Goal: Task Accomplishment & Management: Manage account settings

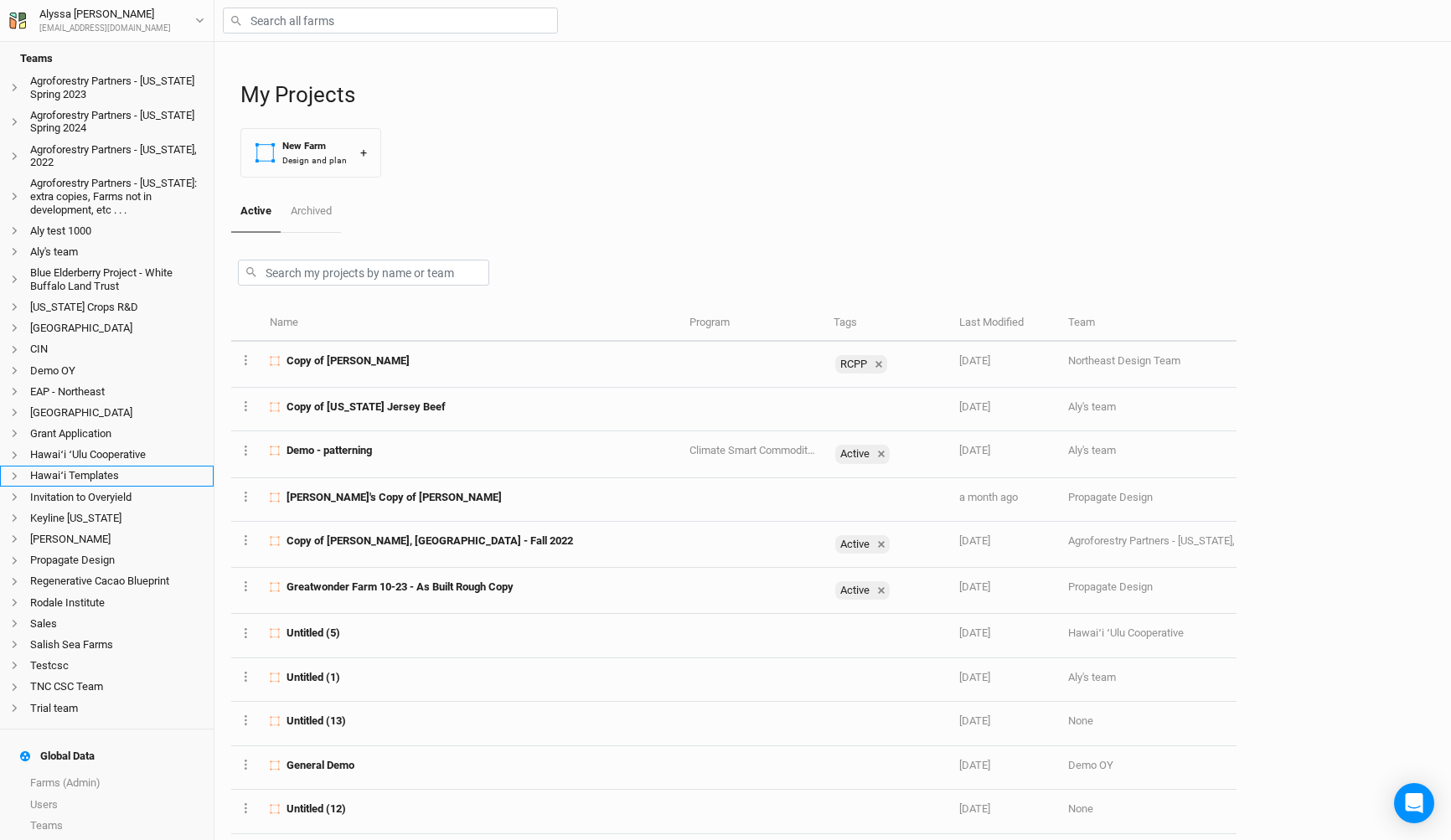
scroll to position [287, 0]
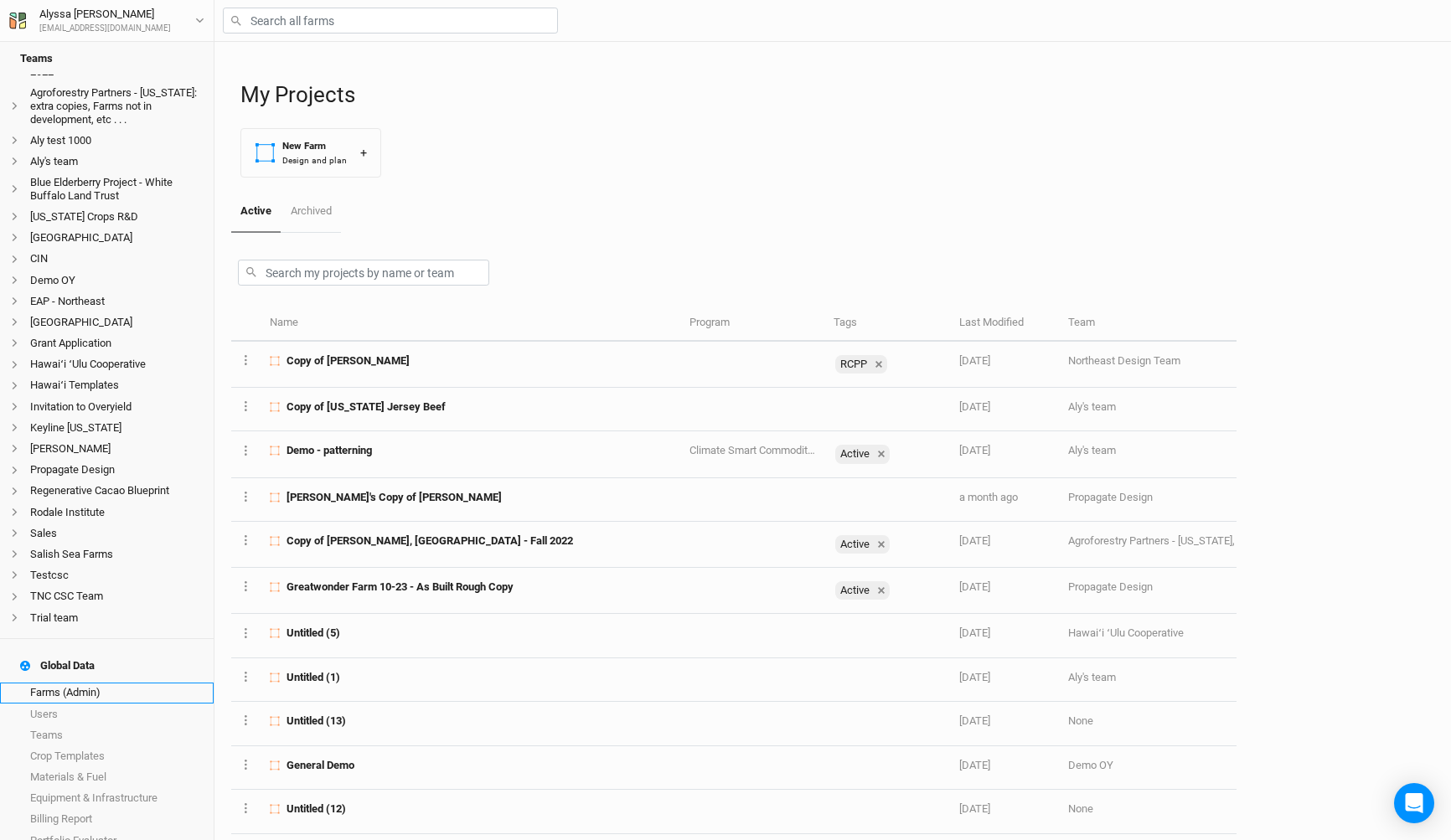
click at [144, 682] on link "Farms (Admin)" at bounding box center [106, 692] width 213 height 21
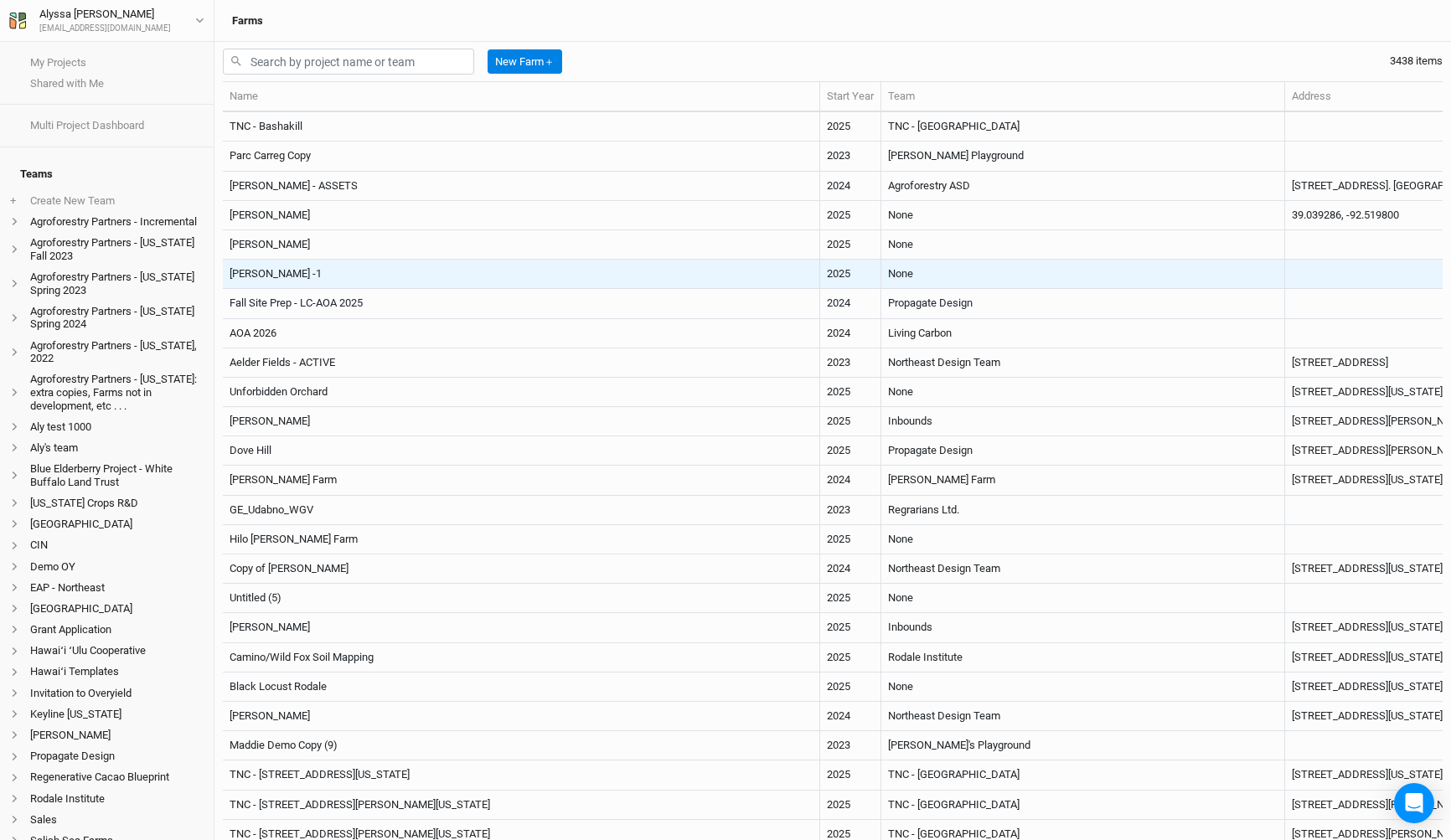
click at [402, 281] on td "[PERSON_NAME] -1" at bounding box center [521, 275] width 597 height 29
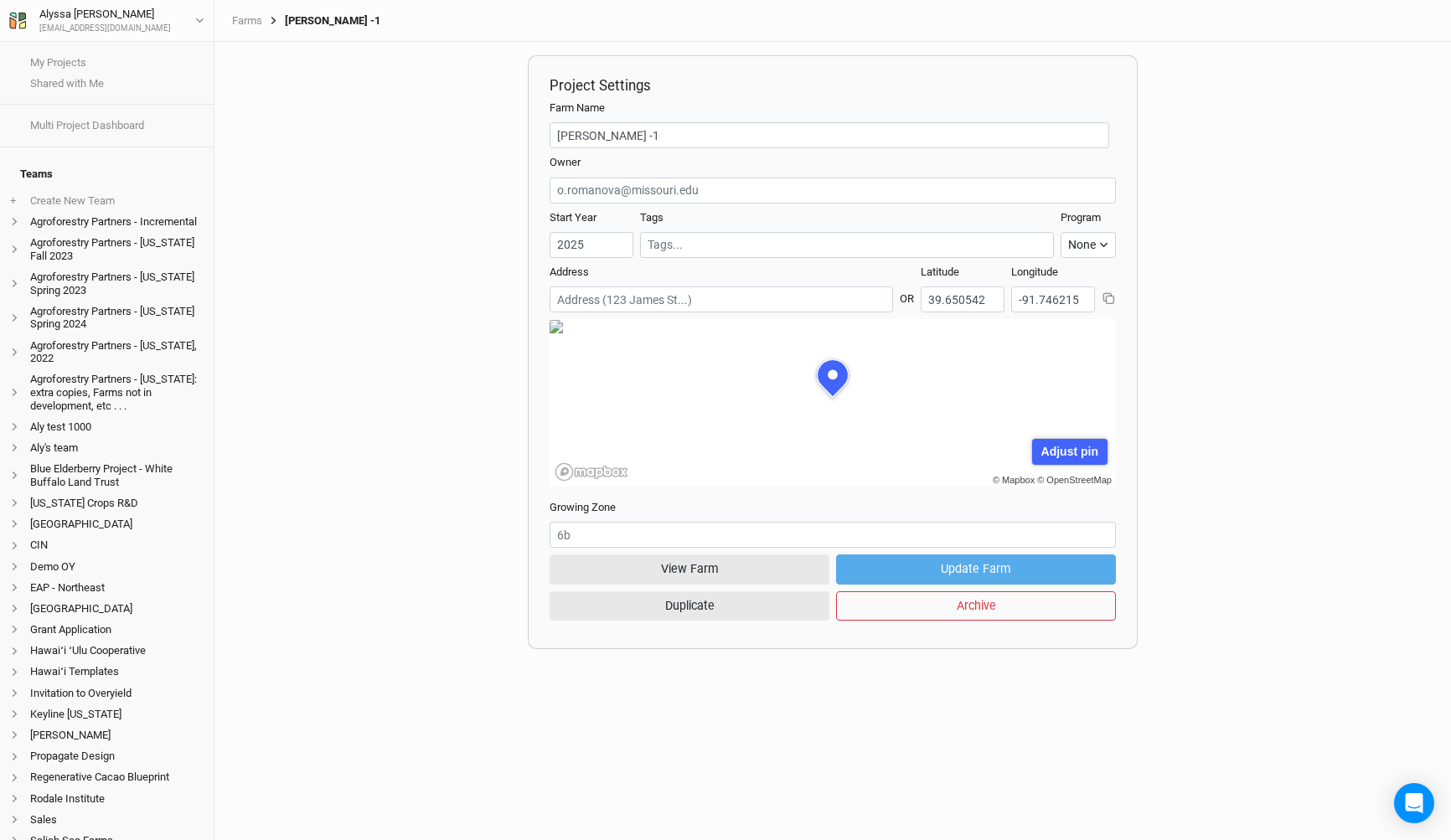
scroll to position [84, 253]
click at [601, 565] on button "View Farm" at bounding box center [689, 569] width 280 height 29
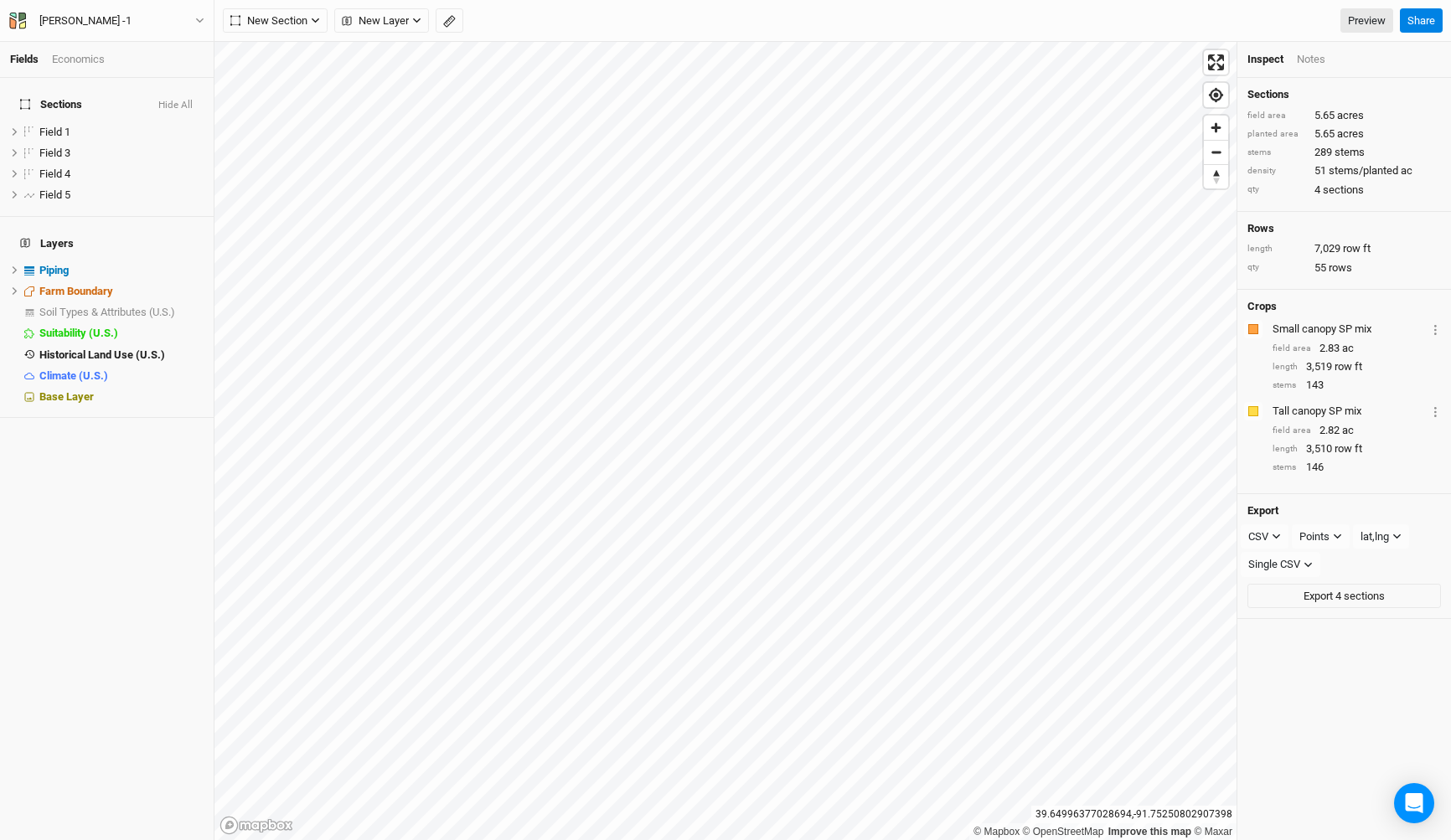
click at [245, 35] on div "New Section Grid Line Keyline Beta Upload New Layer Custom Contours Roads Utili…" at bounding box center [832, 21] width 1236 height 41
click at [181, 16] on button "[PERSON_NAME] -1" at bounding box center [107, 21] width 197 height 18
click at [170, 72] on button "Project Settings" at bounding box center [138, 68] width 132 height 22
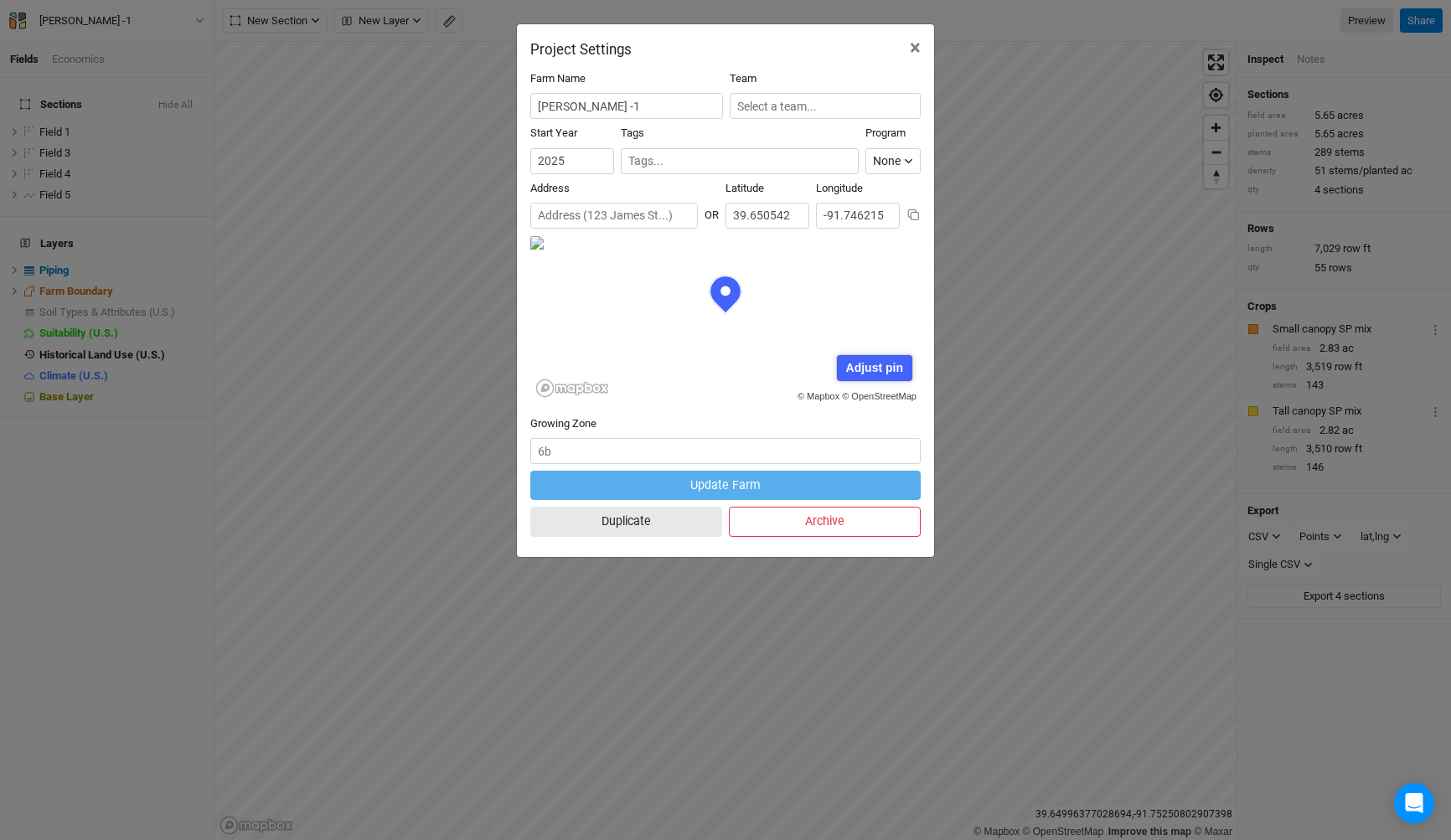
scroll to position [84, 195]
click at [606, 518] on button "Duplicate" at bounding box center [626, 521] width 192 height 29
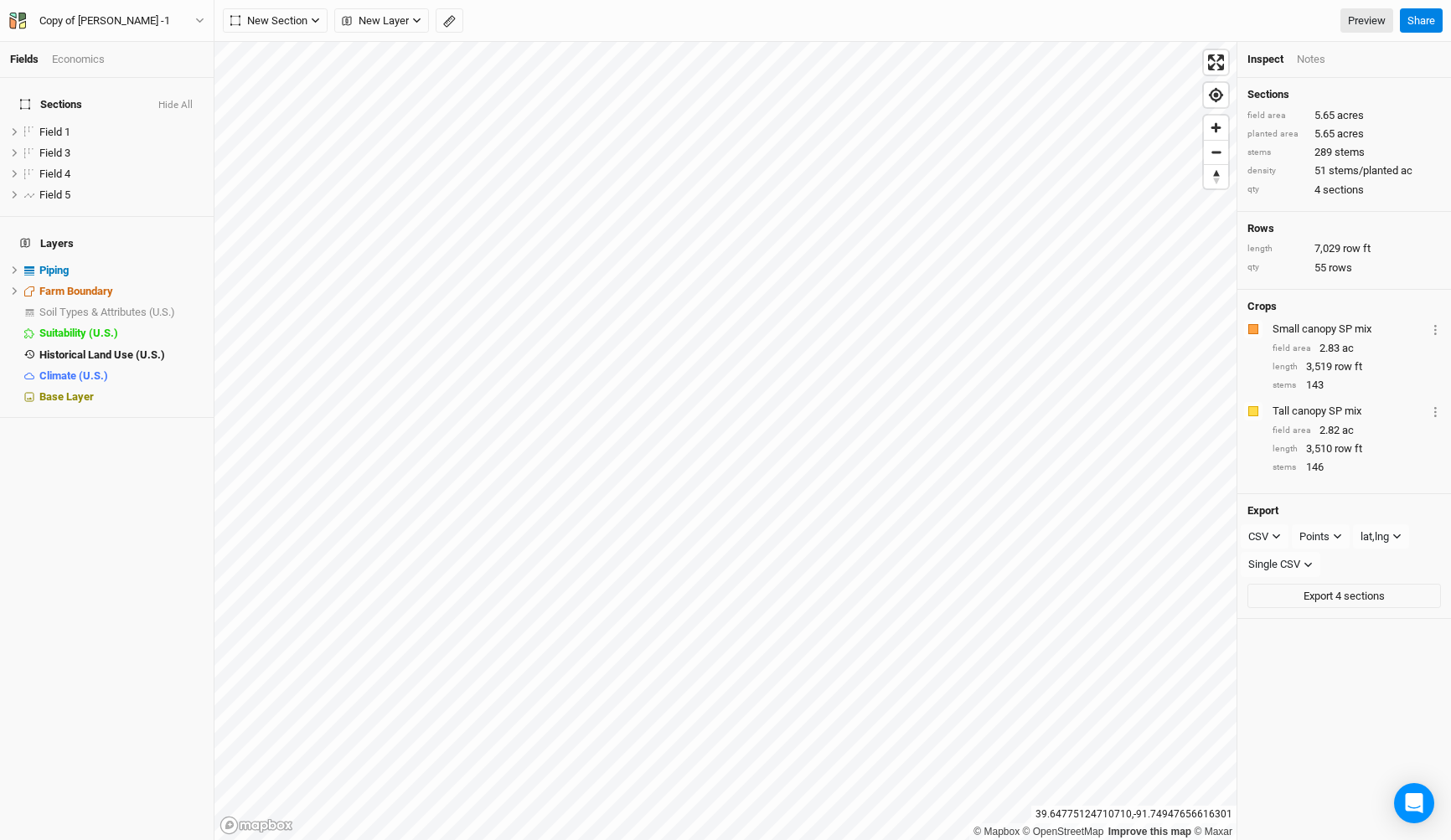
click at [369, 839] on html "Fields Economics Sections Hide All Field 1 hide Field 3 hide Field 4 hide Field…" at bounding box center [726, 420] width 1451 height 840
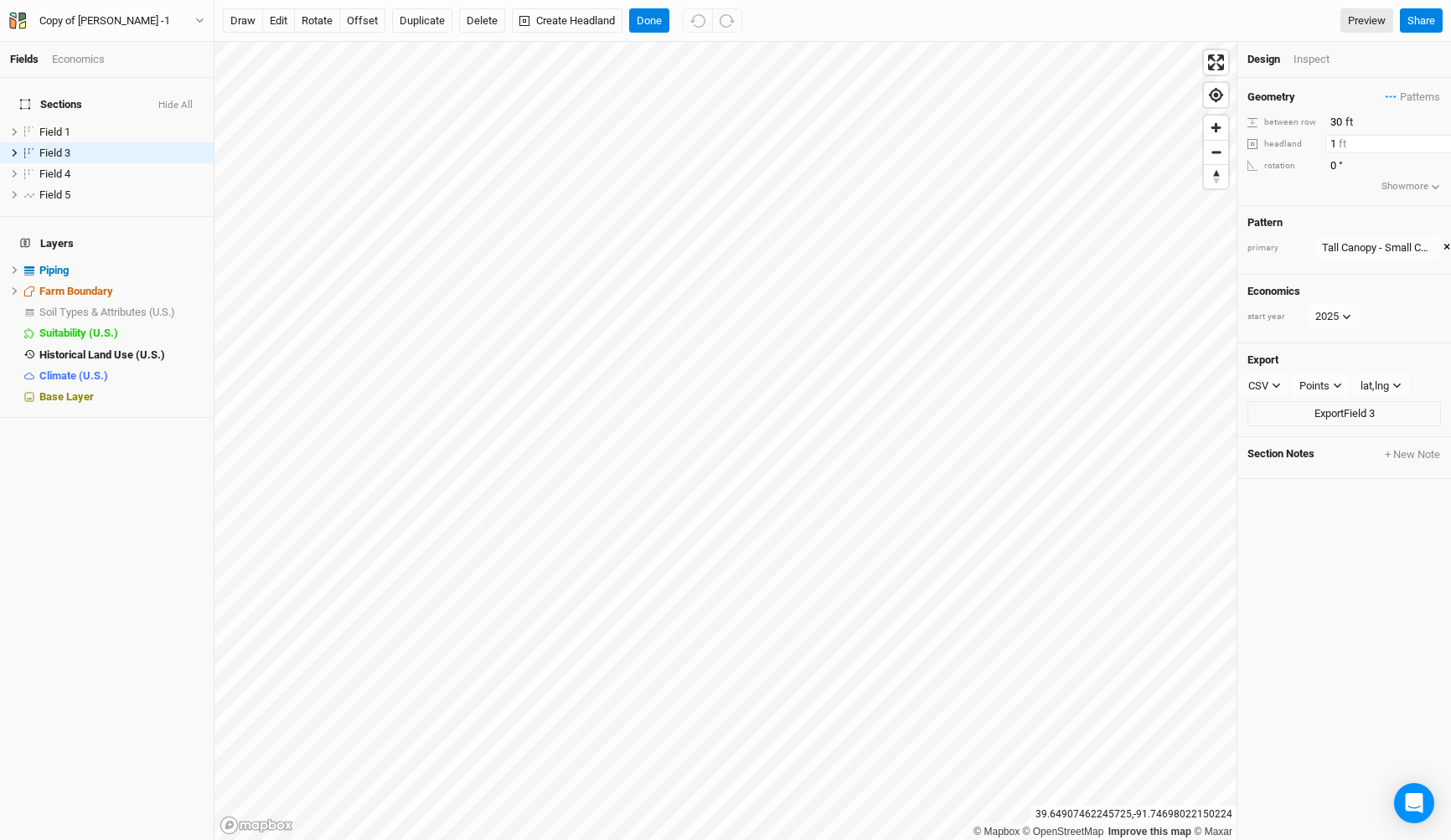
type input "1"
click at [1438, 139] on input "1" at bounding box center [1397, 143] width 146 height 18
click at [1447, 156] on input "0" at bounding box center [1397, 165] width 146 height 18
type input "359.5"
click at [1436, 165] on input "359.5" at bounding box center [1397, 165] width 146 height 18
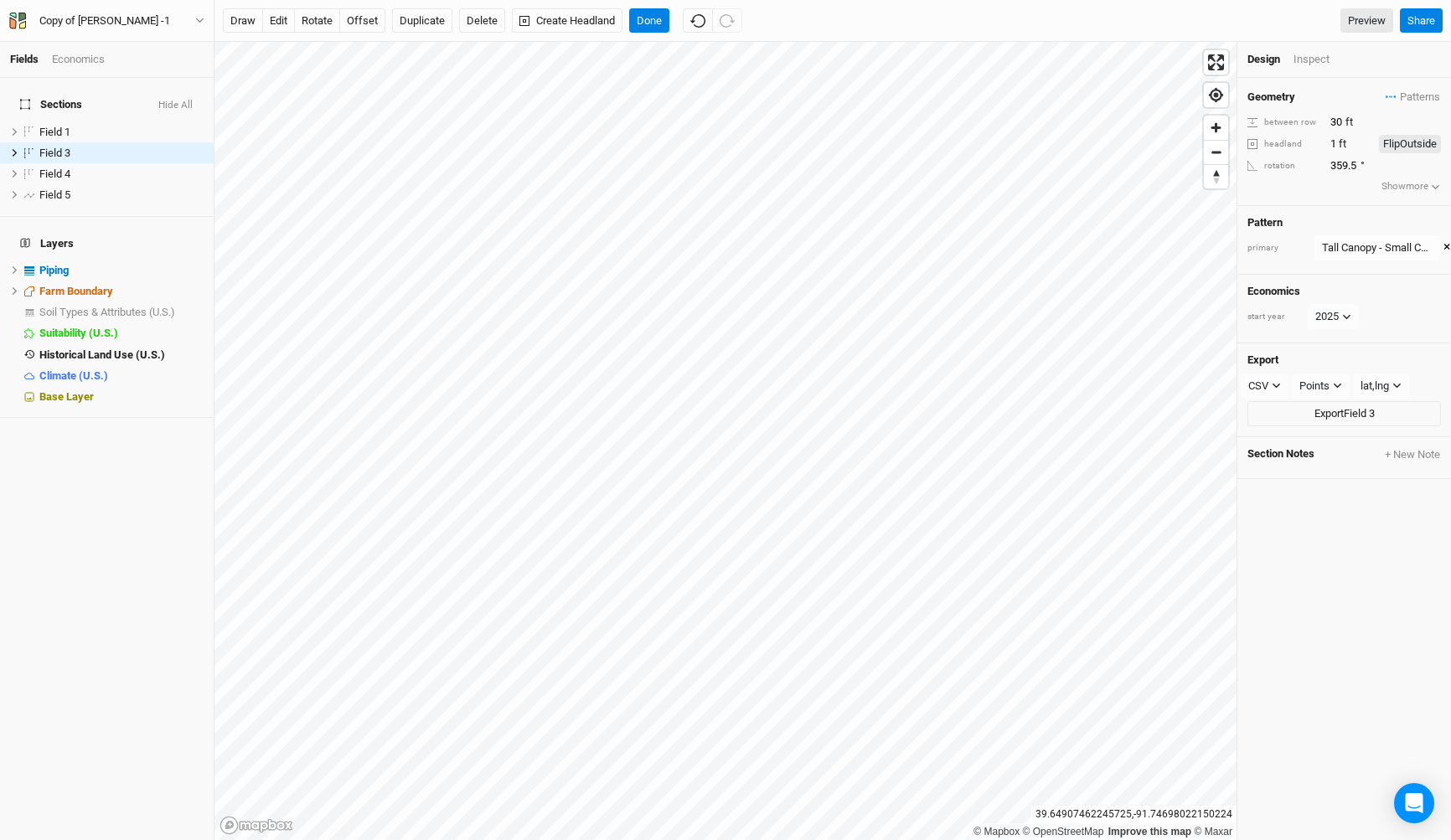
click at [1417, 186] on button "Show more" at bounding box center [1410, 186] width 61 height 16
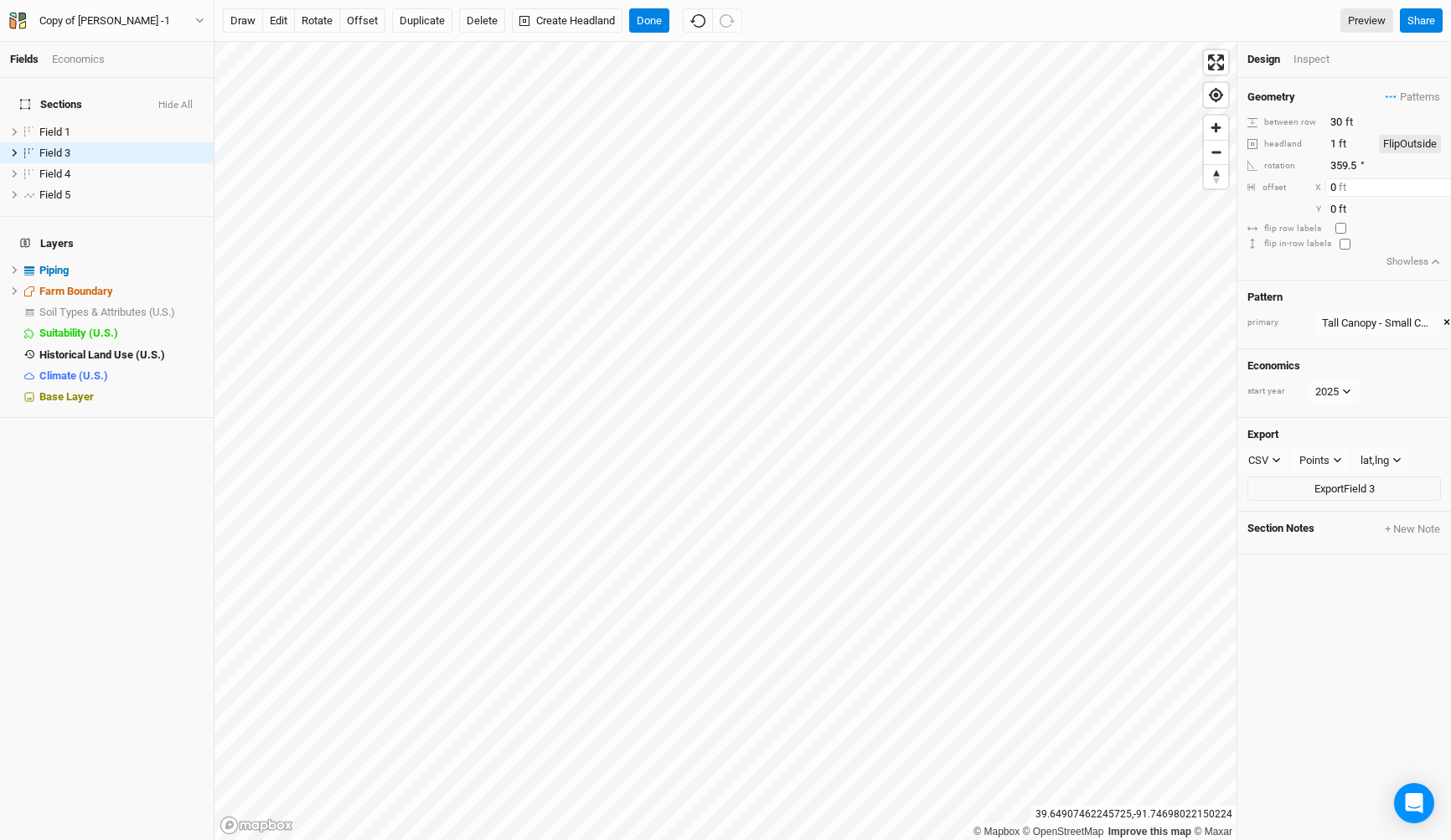
type input "0"
click at [1439, 190] on input "-1" at bounding box center [1397, 187] width 146 height 18
click at [1439, 190] on input "-2" at bounding box center [1397, 187] width 146 height 18
click at [1439, 180] on input "-1" at bounding box center [1397, 187] width 146 height 18
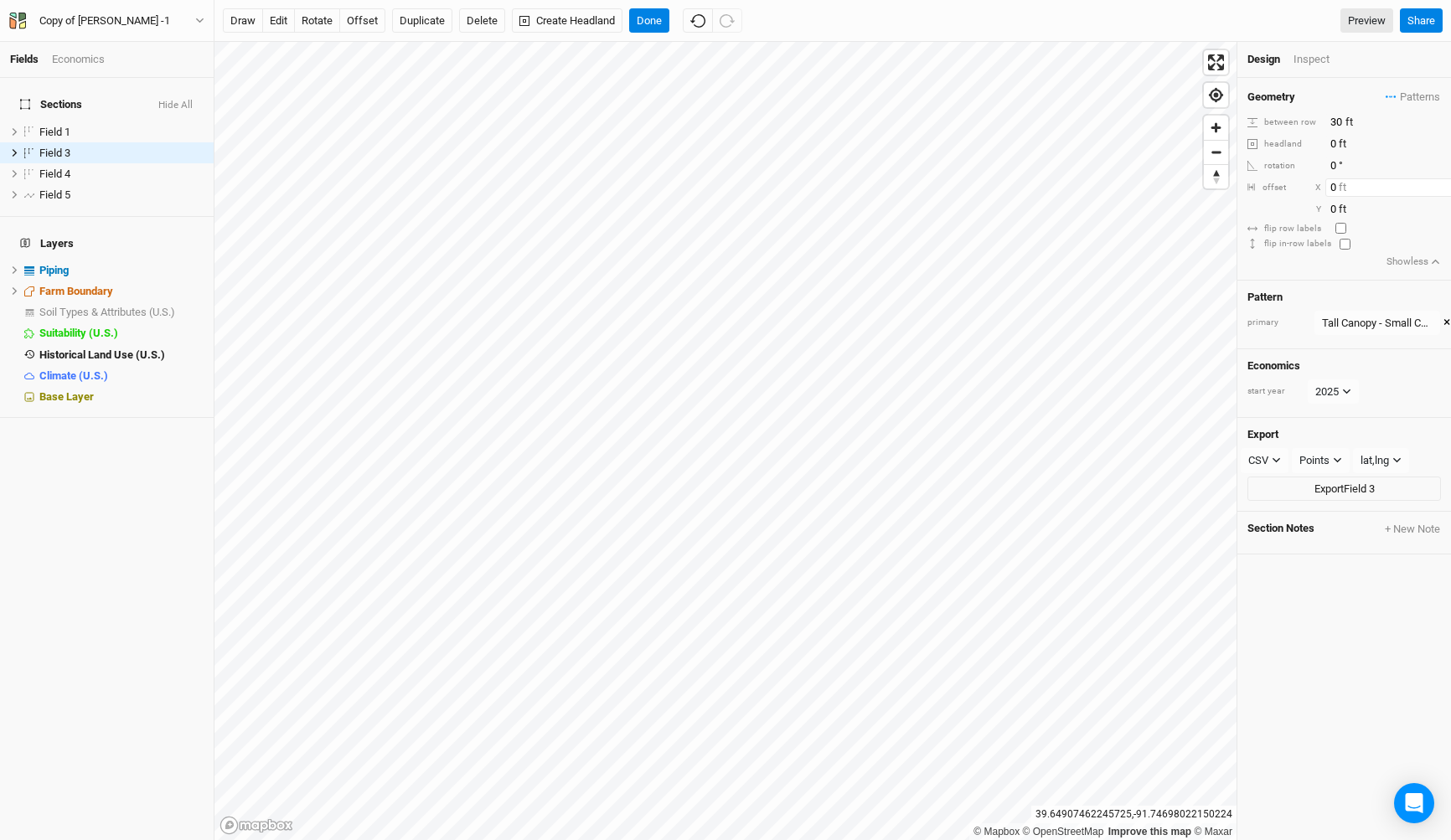
type input "0"
click at [1439, 180] on input "0" at bounding box center [1397, 187] width 146 height 18
click at [1443, 212] on input "-1" at bounding box center [1397, 209] width 146 height 18
click at [1443, 212] on input "-2" at bounding box center [1397, 209] width 146 height 18
click at [1443, 212] on input "-3" at bounding box center [1397, 209] width 146 height 18
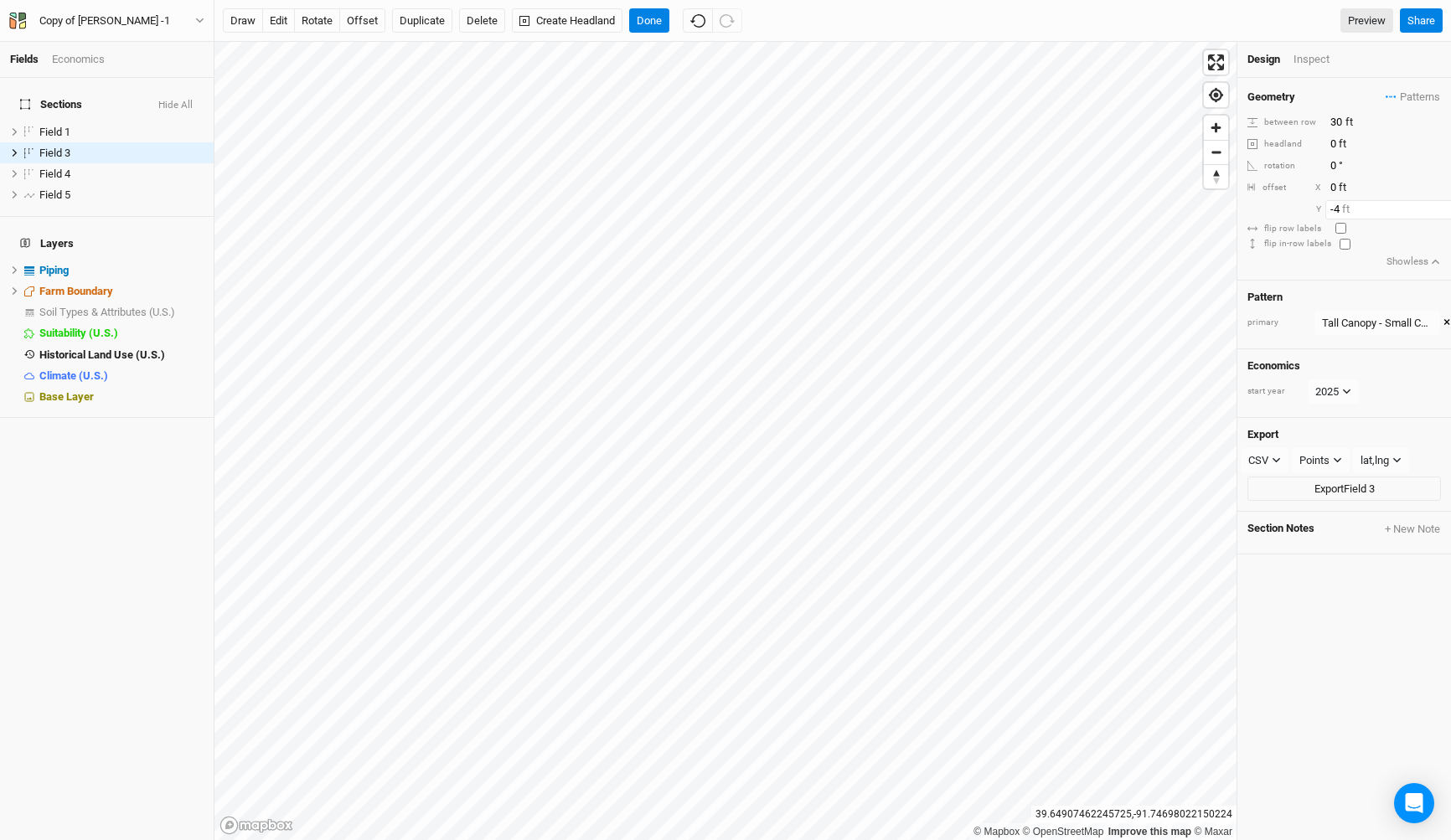
click at [1443, 212] on input "-4" at bounding box center [1397, 209] width 146 height 18
click at [1443, 212] on input "-5" at bounding box center [1397, 209] width 146 height 18
click at [1443, 212] on input "-6" at bounding box center [1397, 209] width 146 height 18
click at [1445, 212] on input "-59" at bounding box center [1397, 209] width 146 height 18
type input "-122"
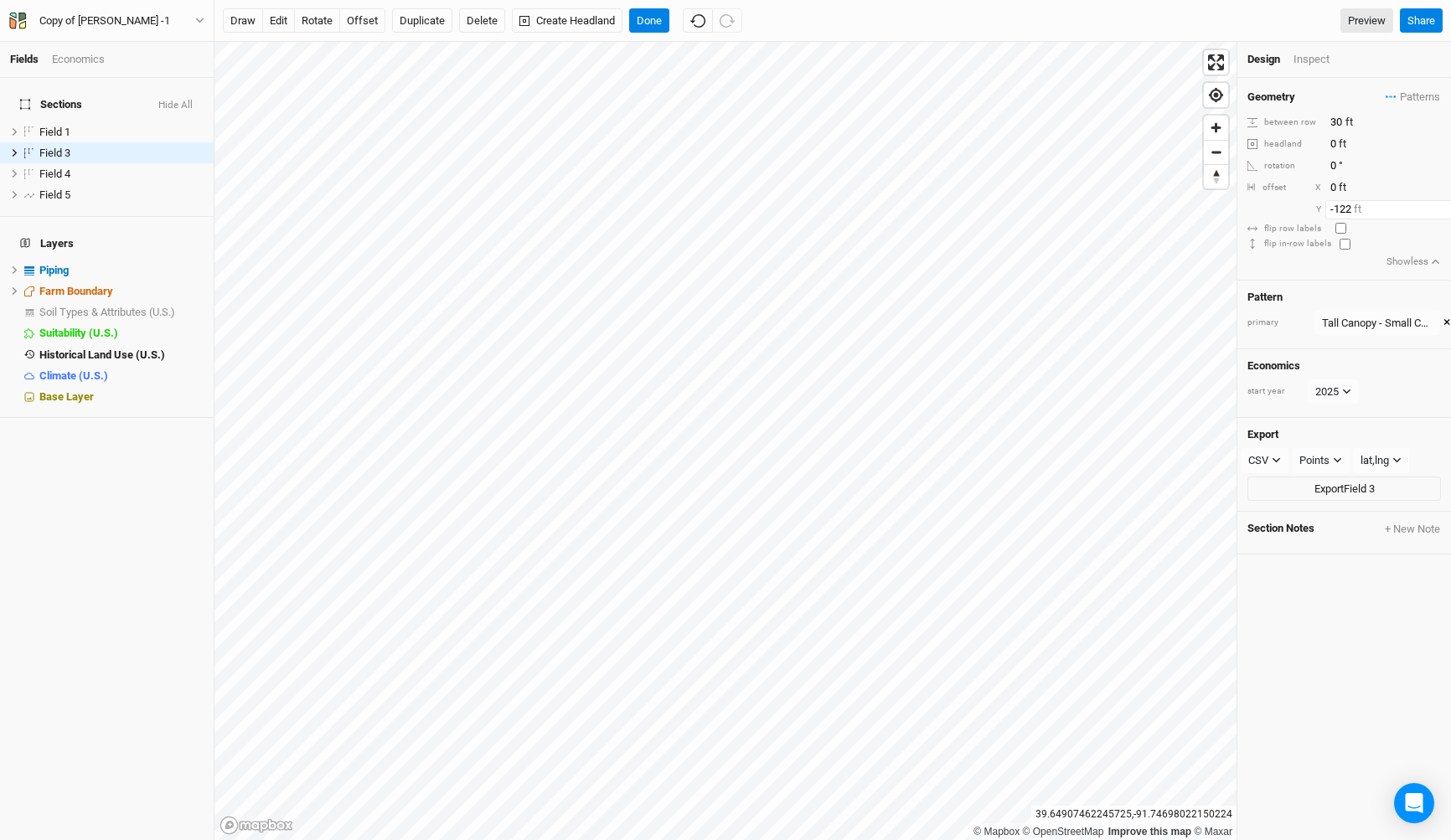
click at [1445, 212] on input "-122" at bounding box center [1397, 209] width 146 height 18
click at [1350, 164] on input "0" at bounding box center [1397, 165] width 146 height 18
type input "180"
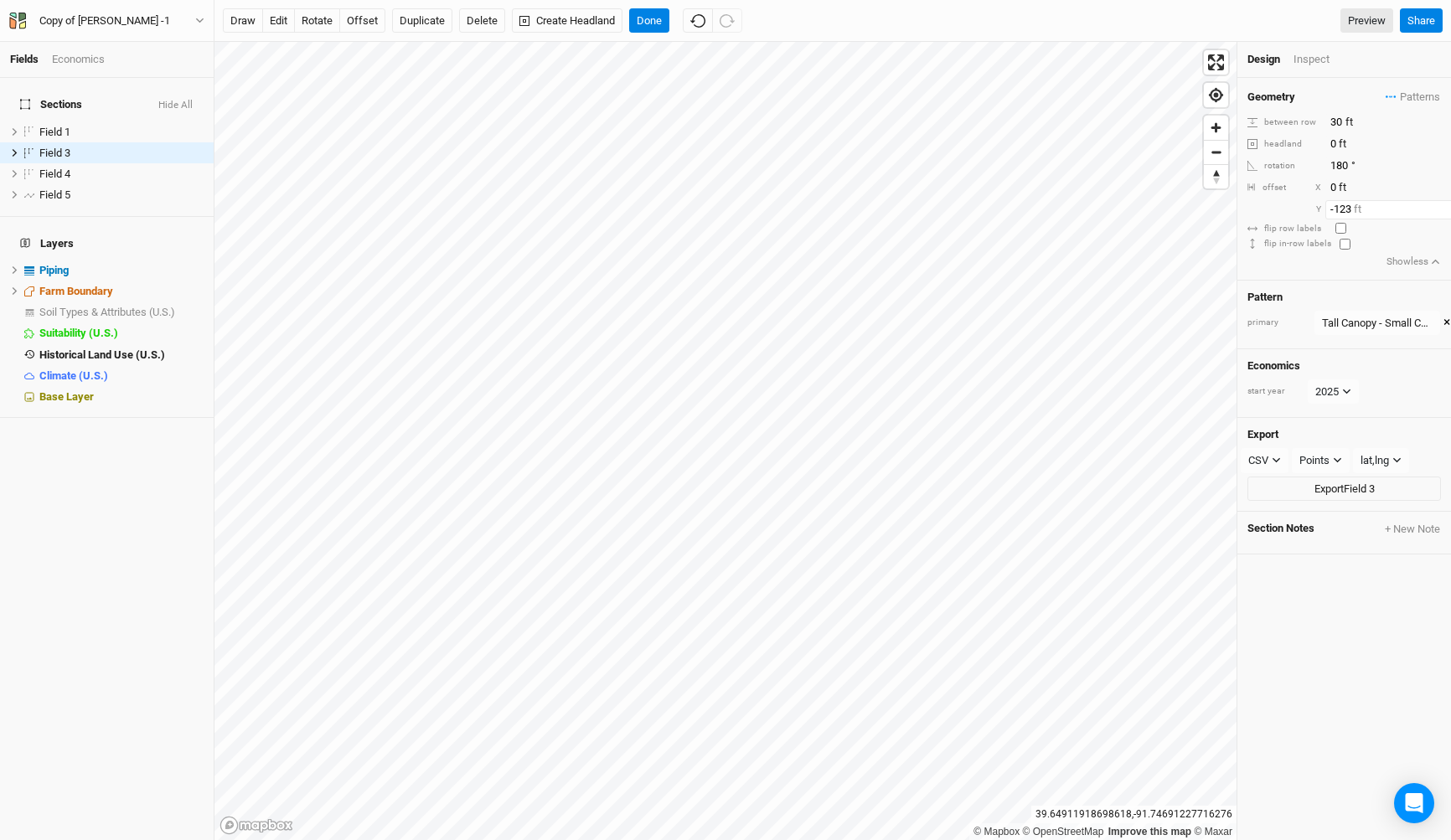
click at [1436, 213] on input "-123" at bounding box center [1397, 209] width 146 height 18
click at [1436, 213] on input "-135" at bounding box center [1397, 209] width 146 height 18
click at [1436, 213] on input "-136" at bounding box center [1397, 209] width 146 height 18
click at [1436, 213] on input "-141" at bounding box center [1397, 209] width 146 height 18
type input "-142"
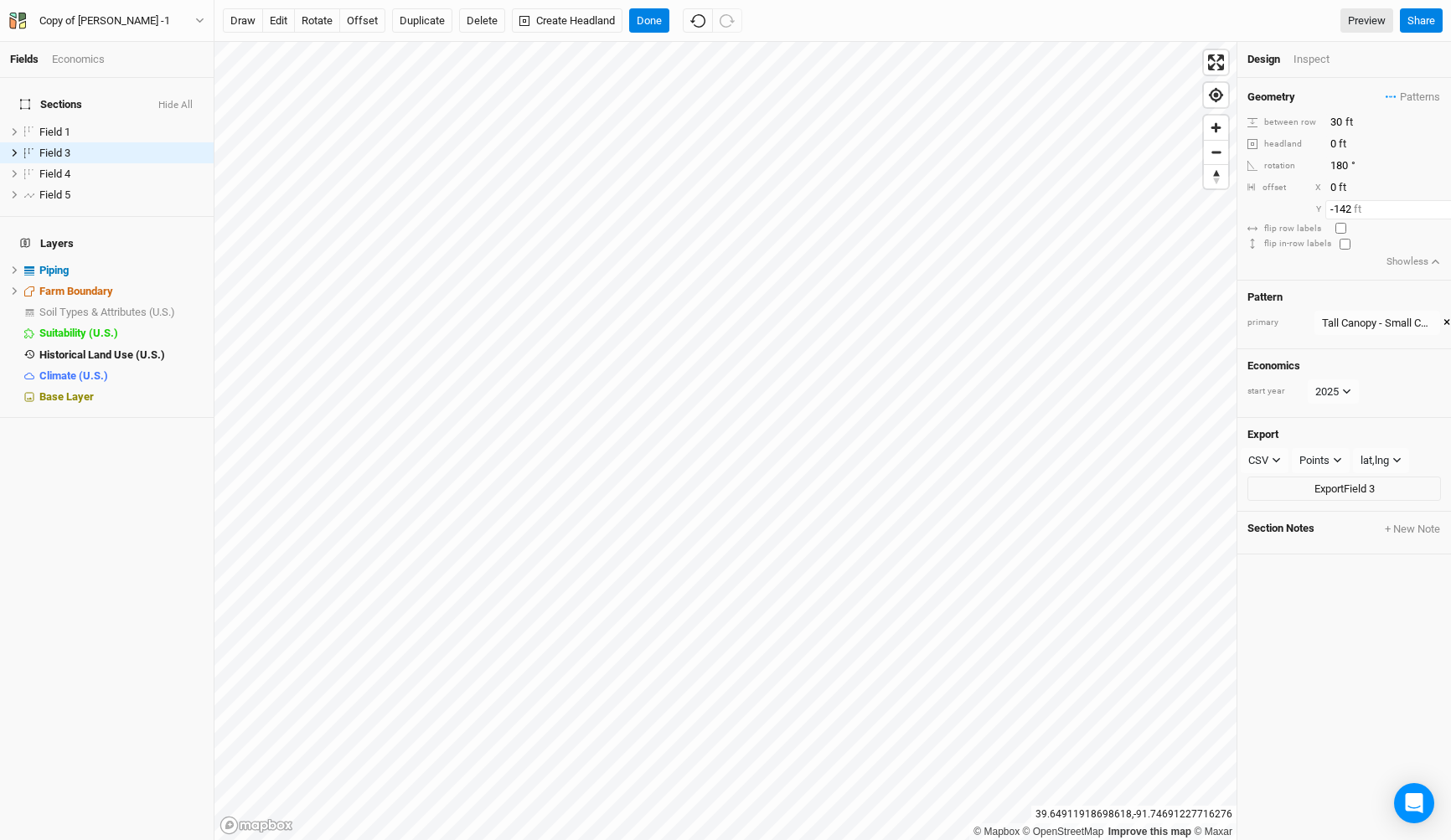
click at [1436, 213] on input "-142" at bounding box center [1397, 209] width 146 height 18
click at [1348, 157] on input "180" at bounding box center [1397, 165] width 146 height 18
click at [1345, 156] on input "180" at bounding box center [1397, 165] width 146 height 18
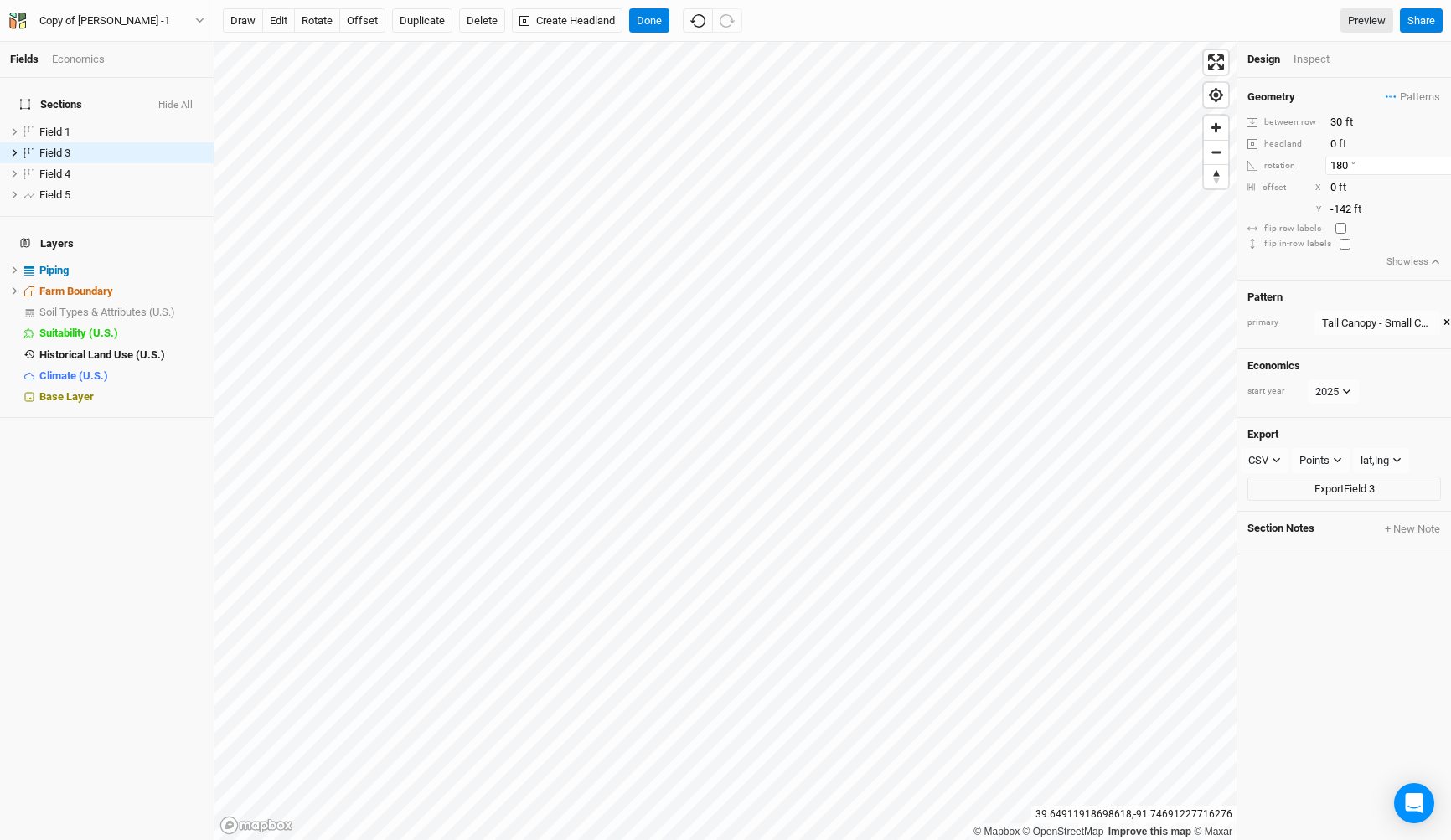
click at [1345, 156] on input "180" at bounding box center [1397, 165] width 146 height 18
type input "0"
click at [1346, 156] on input "0" at bounding box center [1397, 165] width 146 height 18
type input "180"
